Goal: Task Accomplishment & Management: Manage account settings

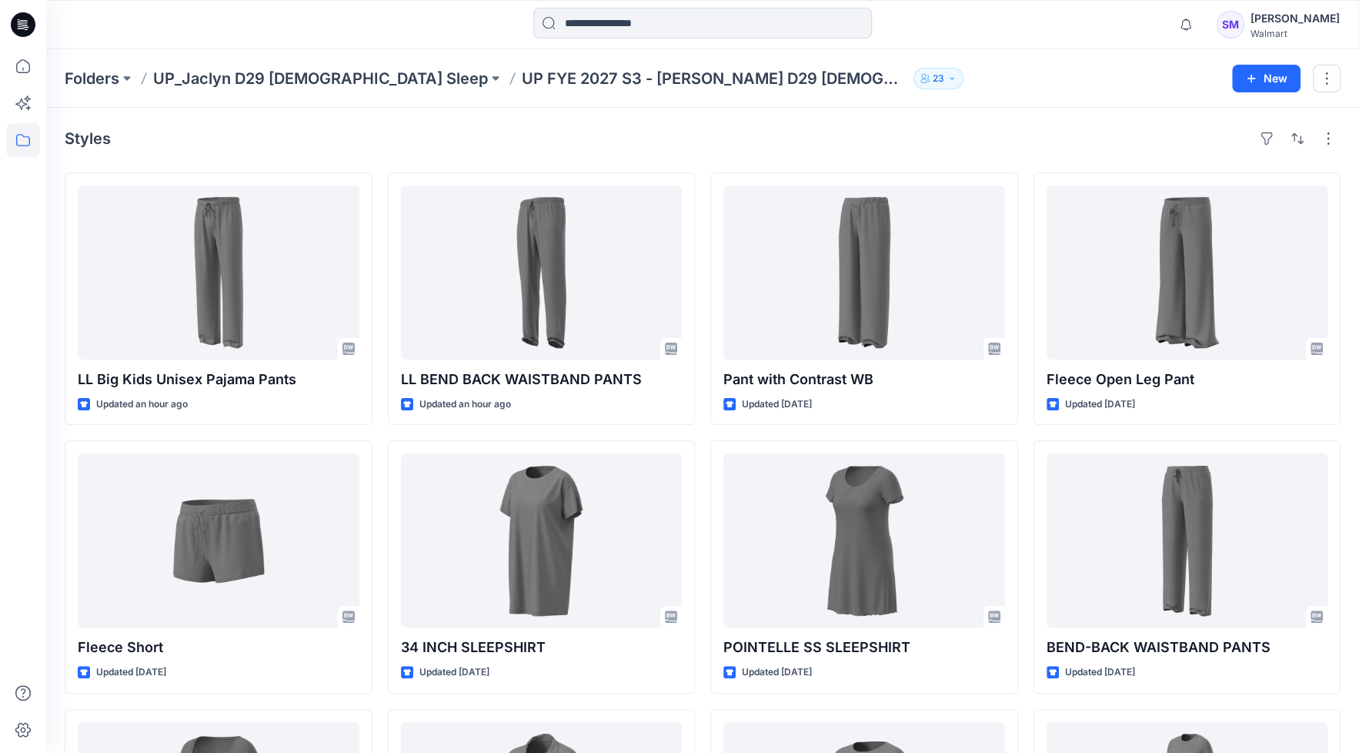
click at [1290, 34] on div "Walmart" at bounding box center [1295, 34] width 89 height 12
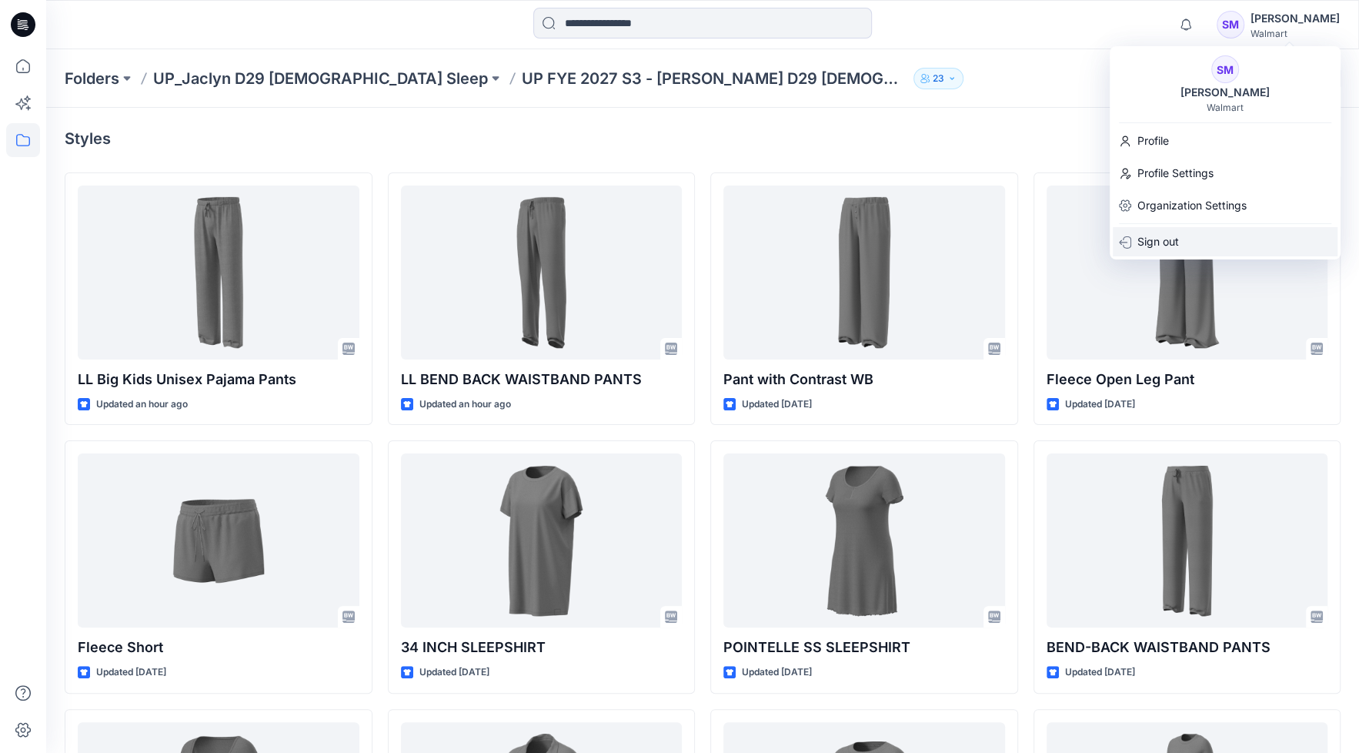
click at [1157, 241] on p "Sign out" at bounding box center [1159, 241] width 42 height 29
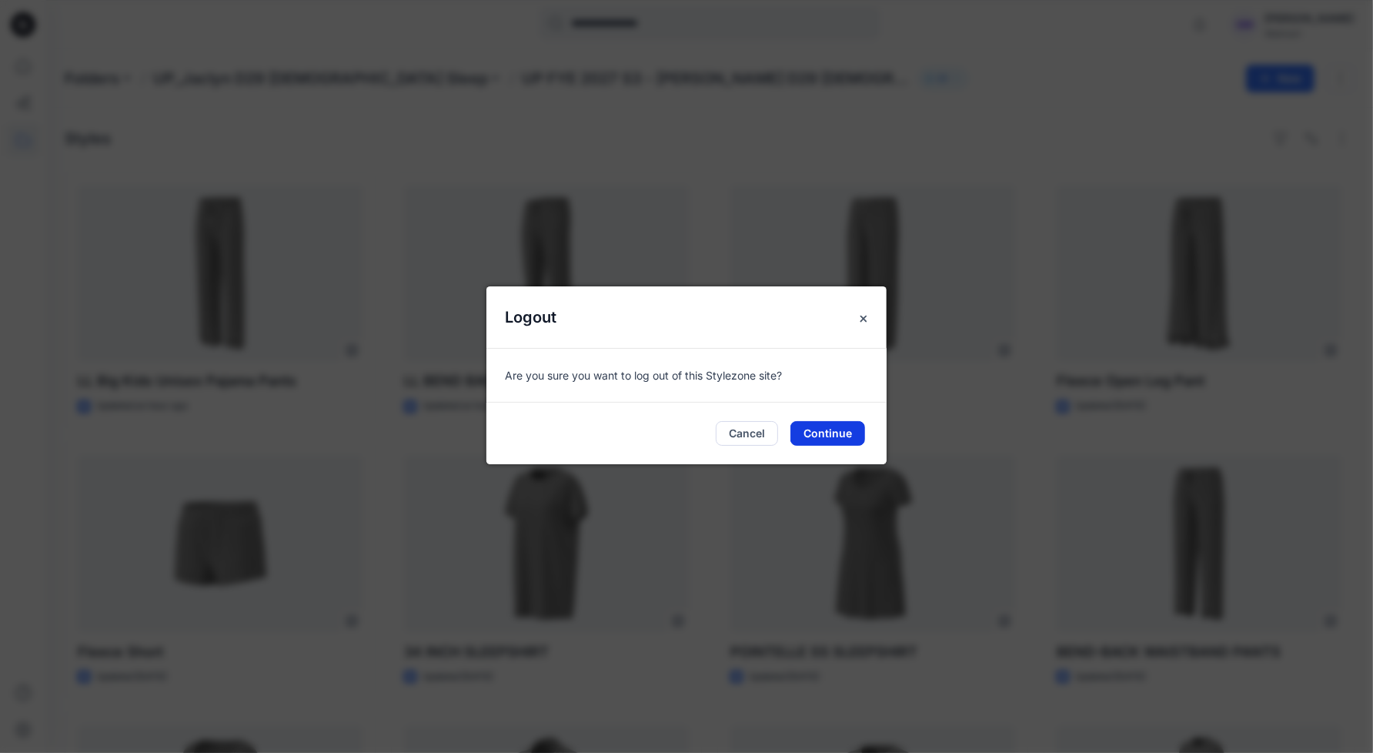
click at [836, 436] on button "Continue" at bounding box center [828, 433] width 75 height 25
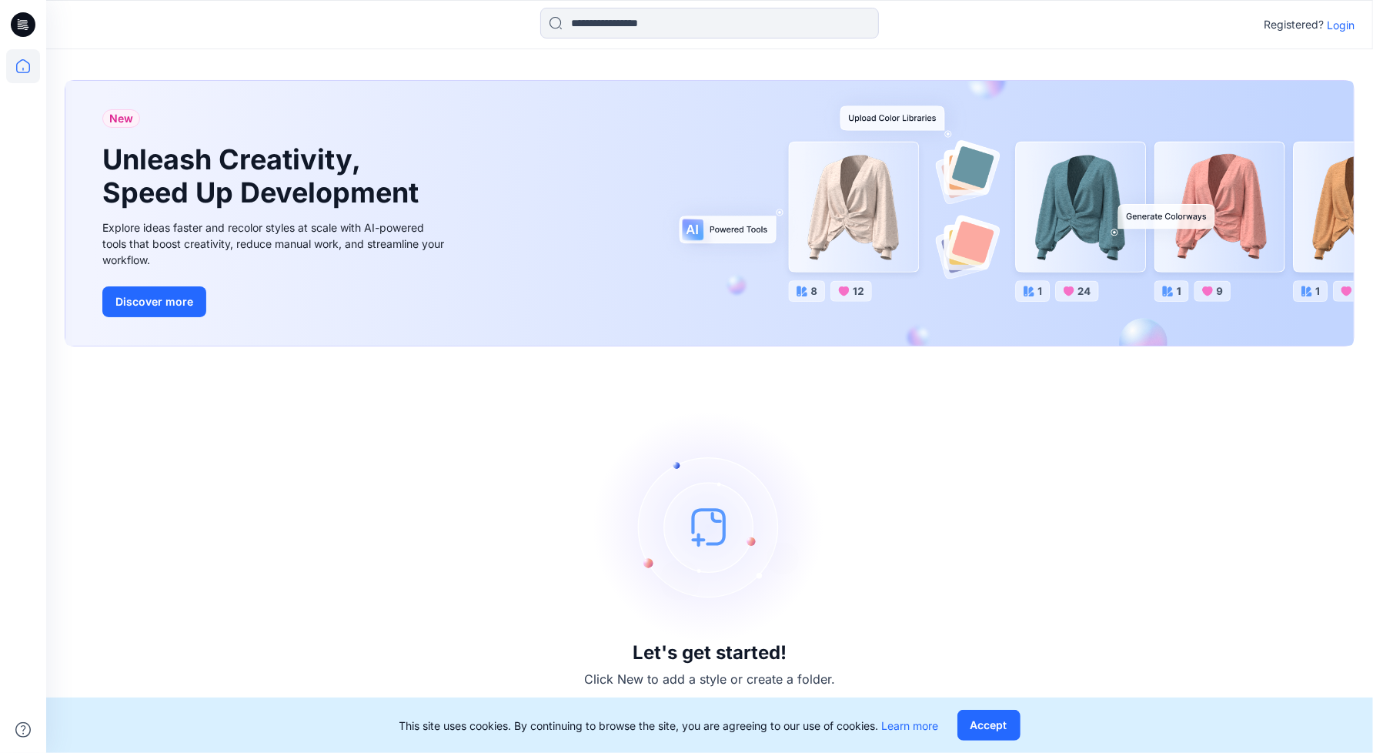
click at [1343, 22] on p "Login" at bounding box center [1341, 25] width 28 height 16
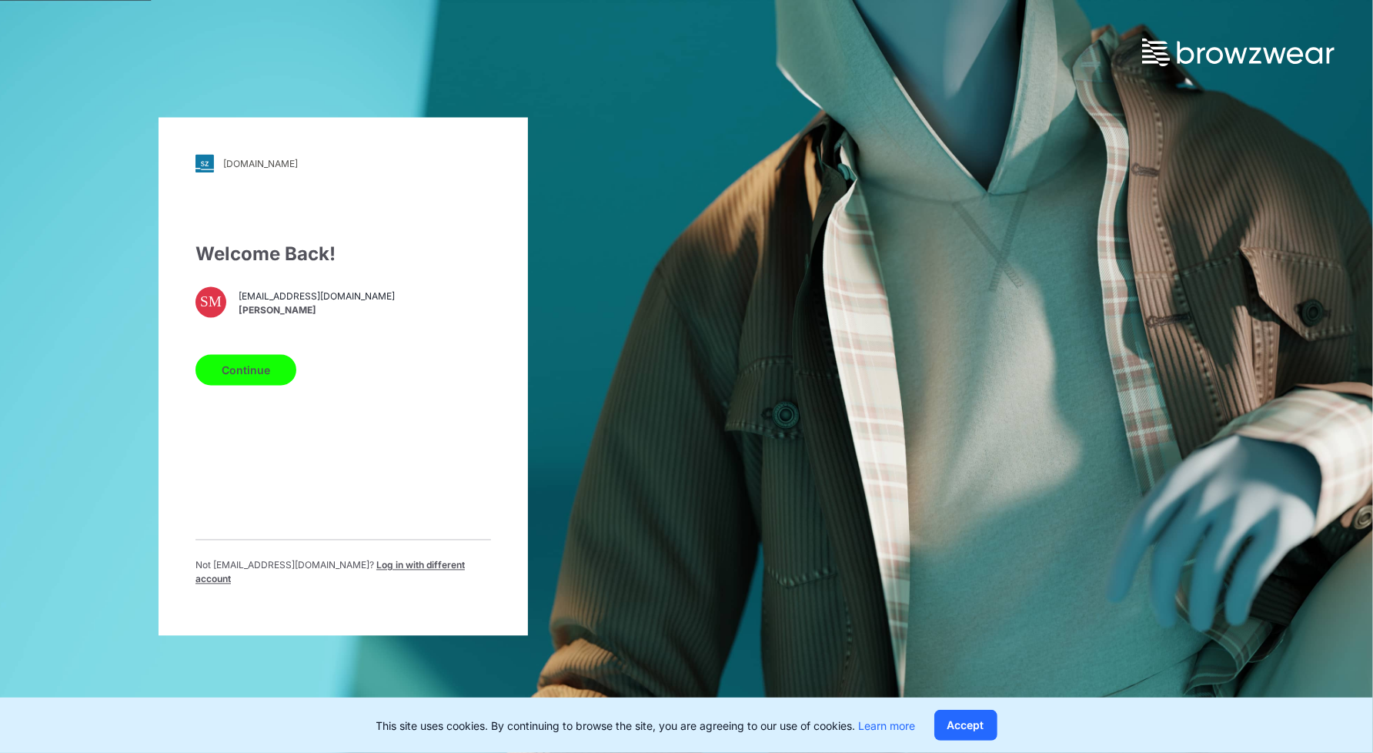
click at [393, 572] on span "Log in with different account" at bounding box center [330, 572] width 269 height 25
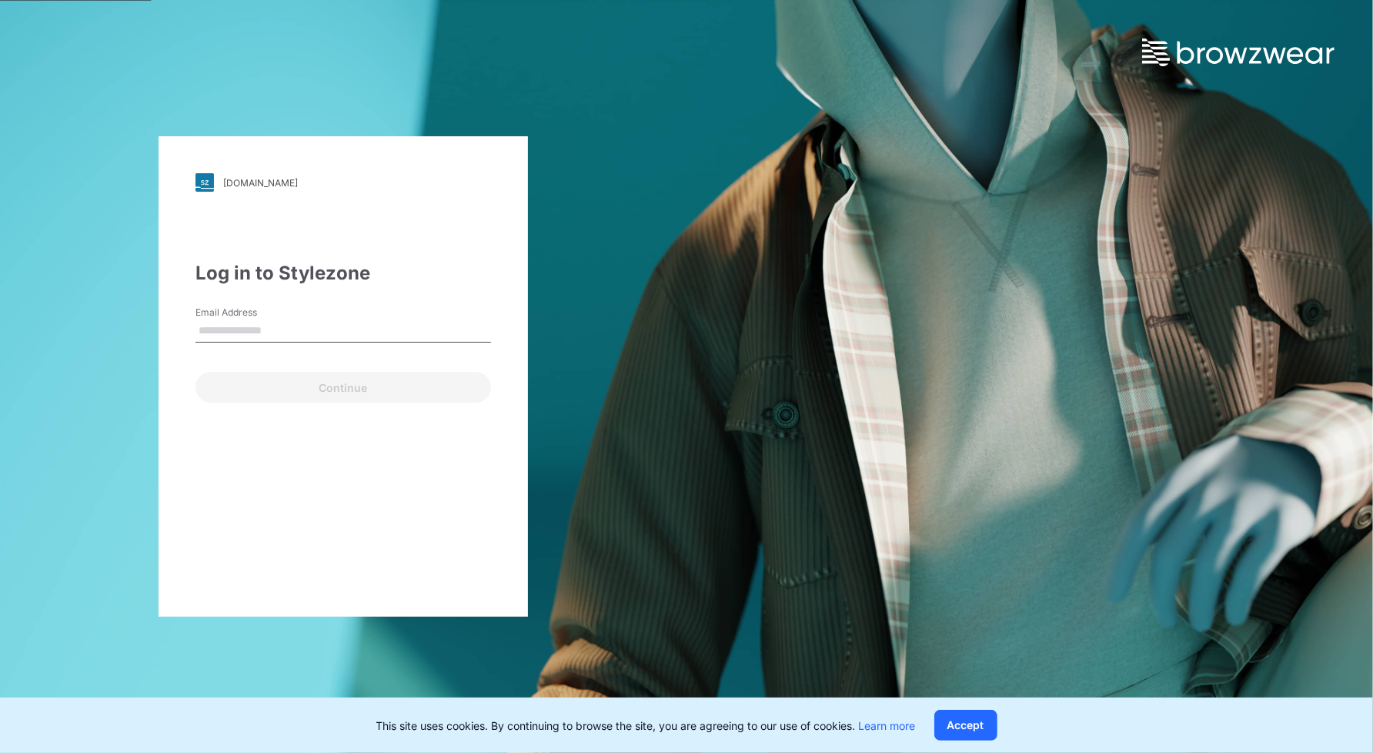
click at [356, 330] on input "Email Address" at bounding box center [344, 330] width 296 height 23
type input "**********"
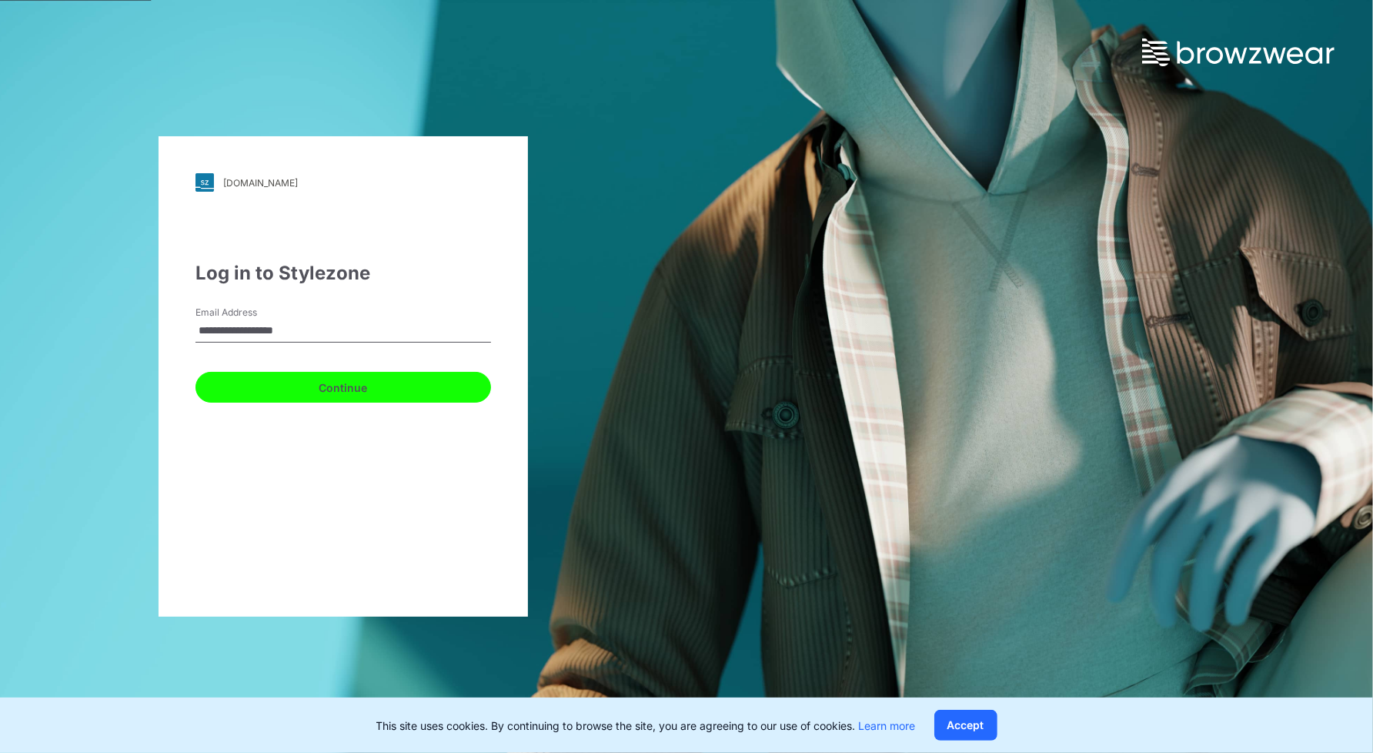
click at [306, 389] on button "Continue" at bounding box center [344, 387] width 296 height 31
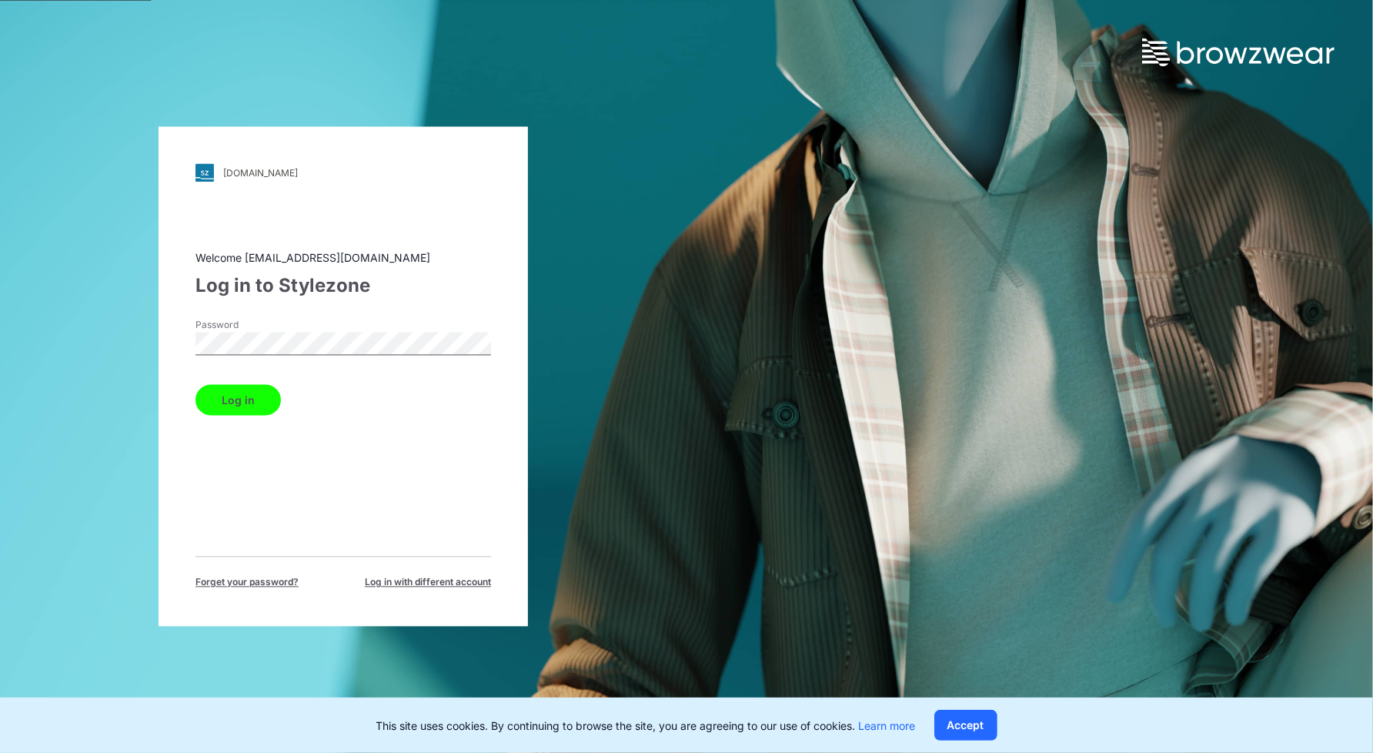
click at [196, 385] on button "Log in" at bounding box center [238, 400] width 85 height 31
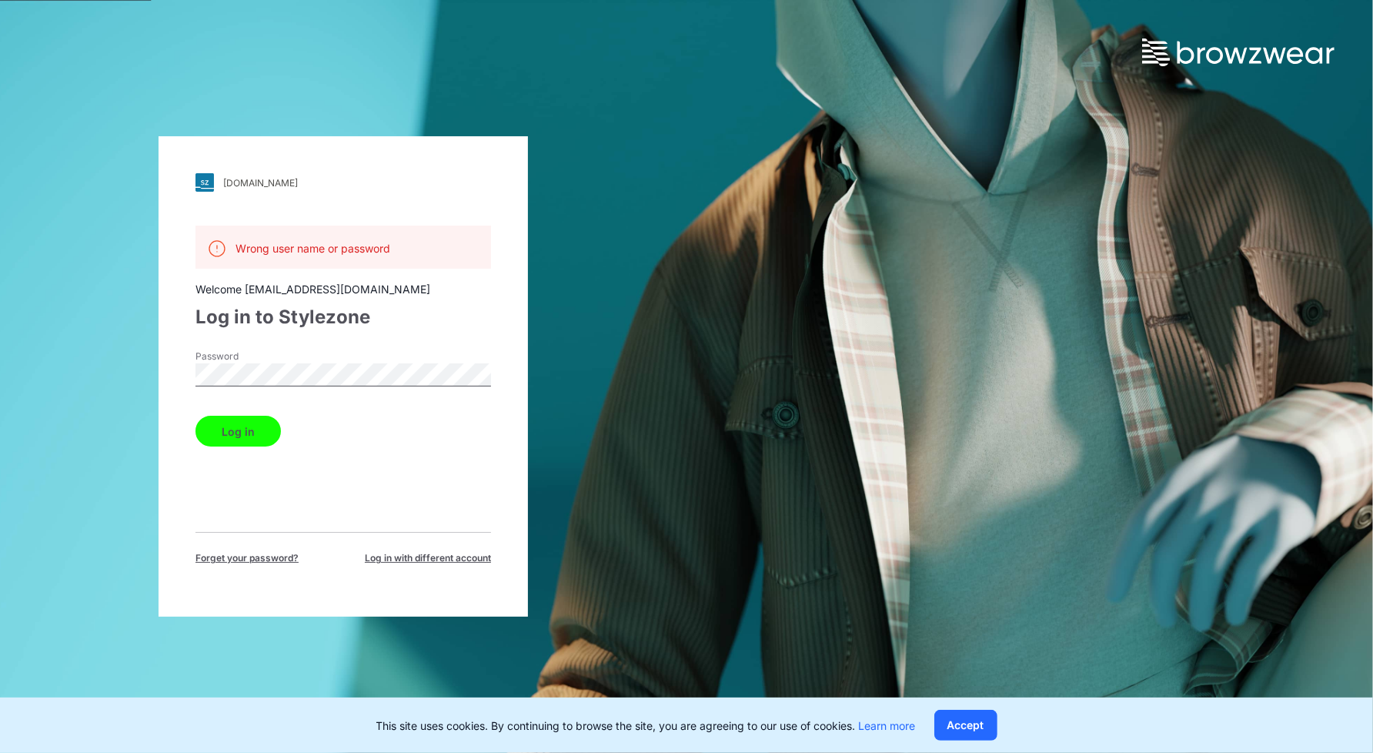
click at [6, 379] on div "walmart.stylezone.com Loading... Wrong user name or password Welcome ghine@gtim…" at bounding box center [343, 376] width 687 height 753
click at [196, 416] on button "Log in" at bounding box center [238, 431] width 85 height 31
